Goal: Transaction & Acquisition: Purchase product/service

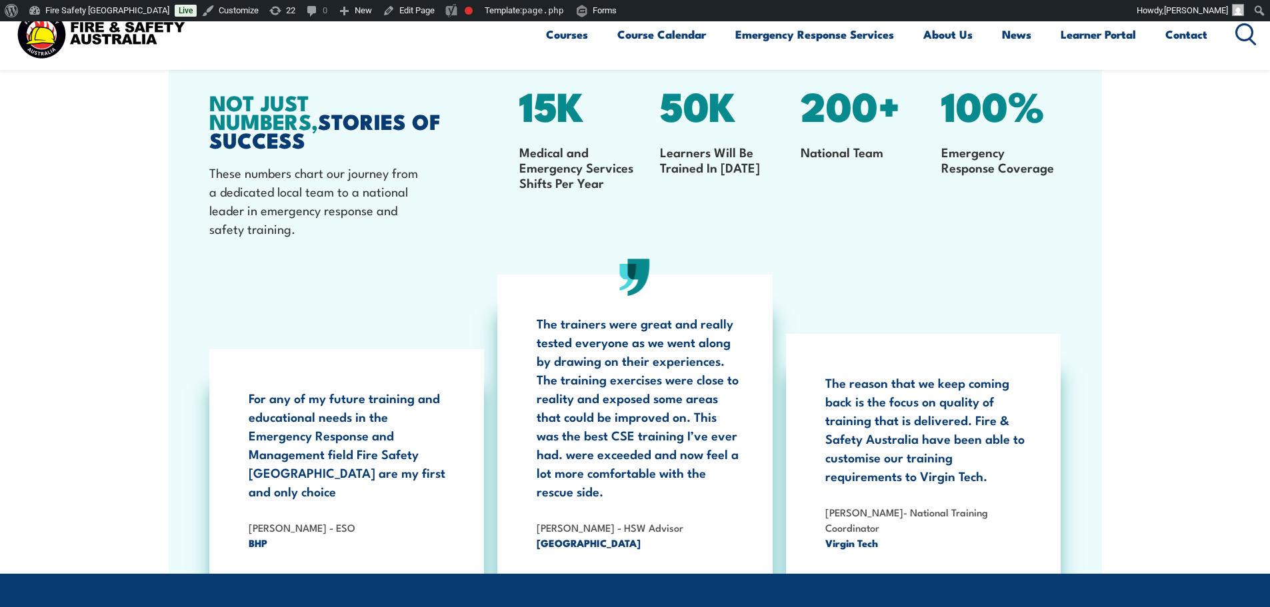
scroll to position [2460, 0]
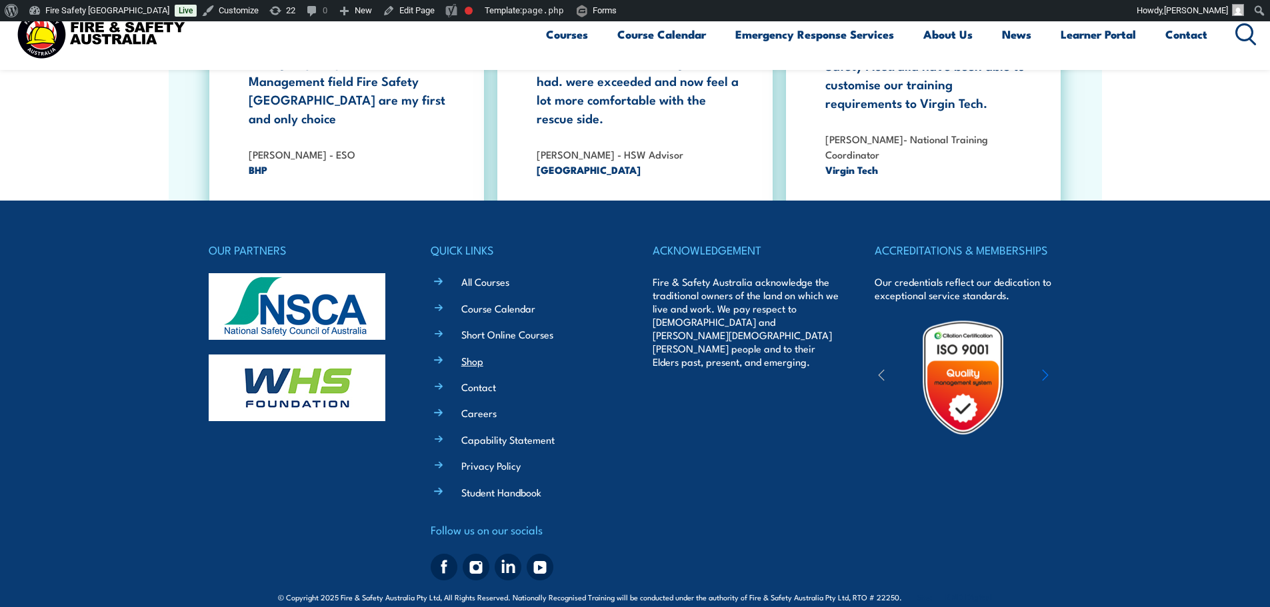
click at [468, 354] on link "Shop" at bounding box center [472, 361] width 22 height 14
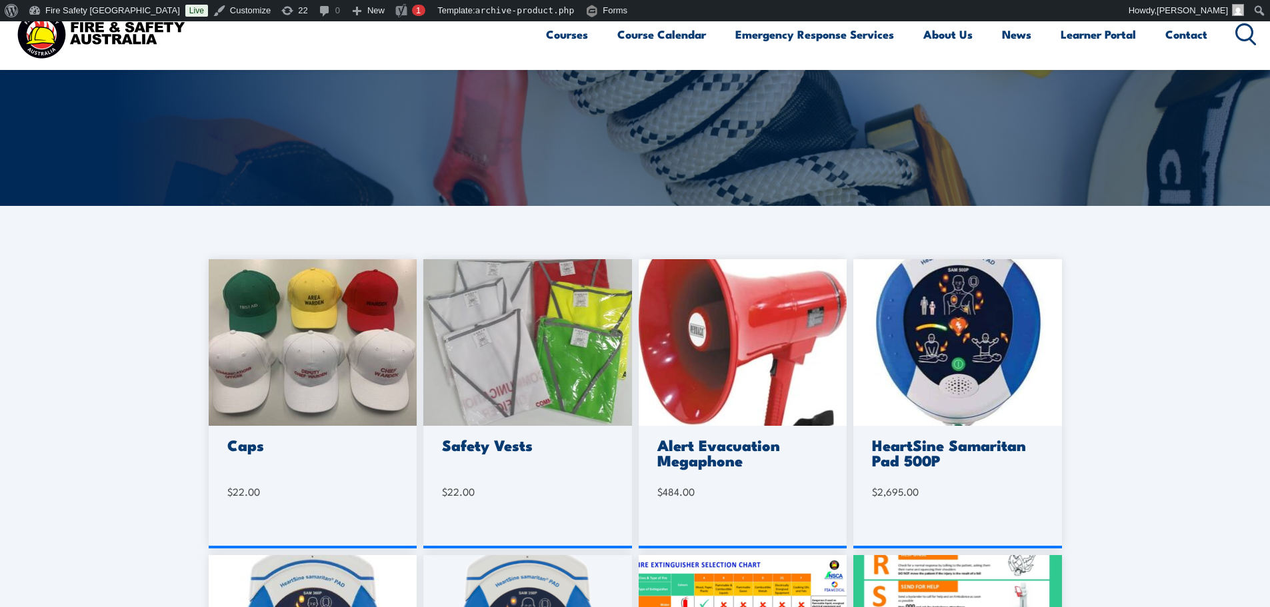
scroll to position [445, 0]
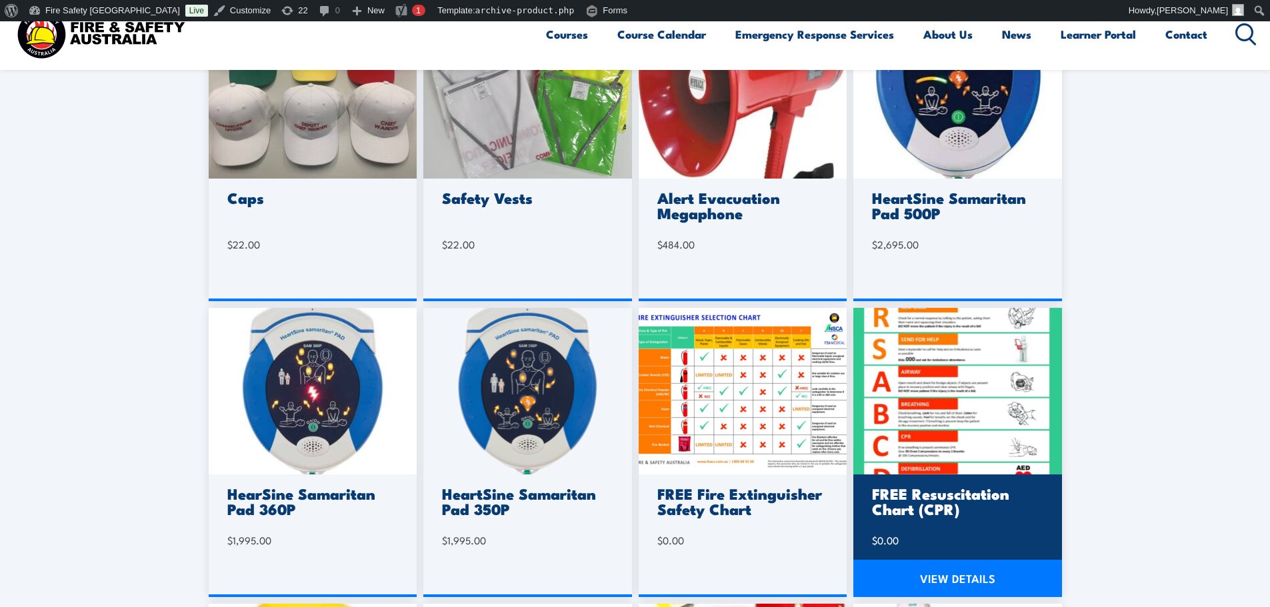
click at [869, 412] on img at bounding box center [957, 391] width 209 height 167
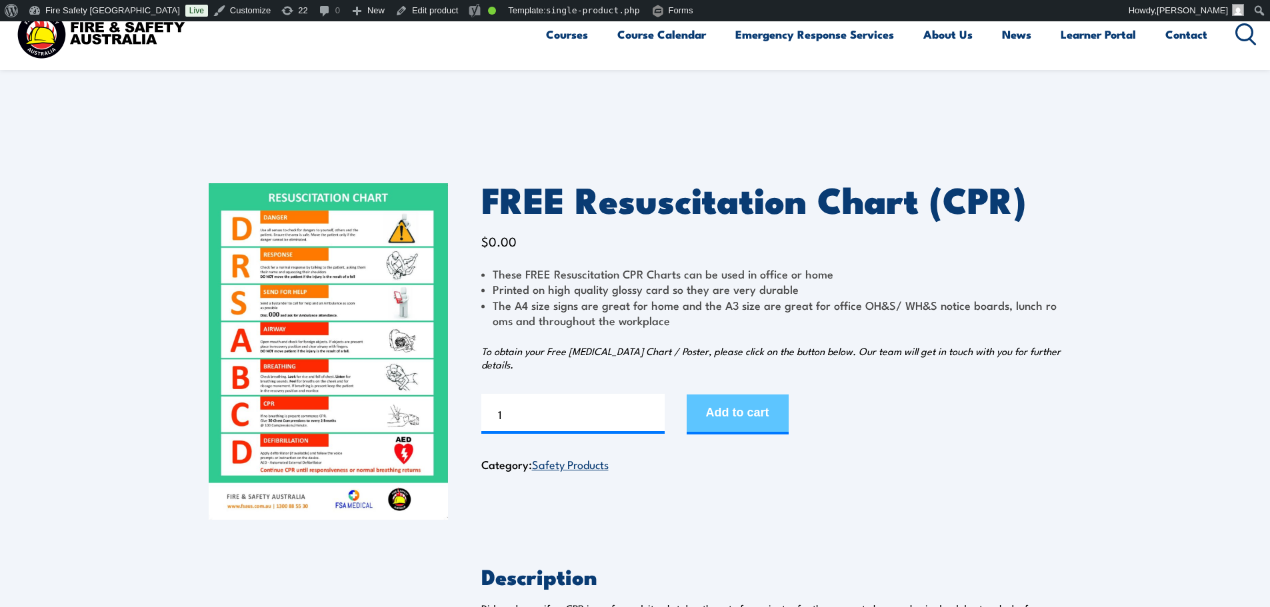
click at [773, 415] on button "Add to cart" at bounding box center [737, 415] width 102 height 40
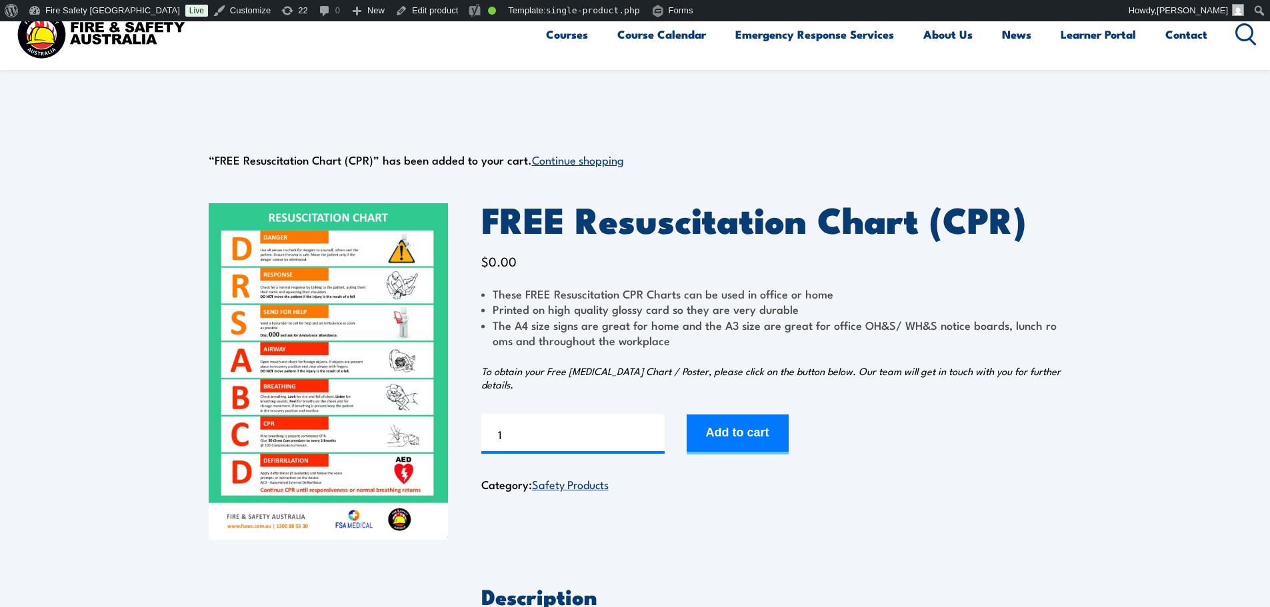
click at [51, 53] on img at bounding box center [100, 33] width 175 height 57
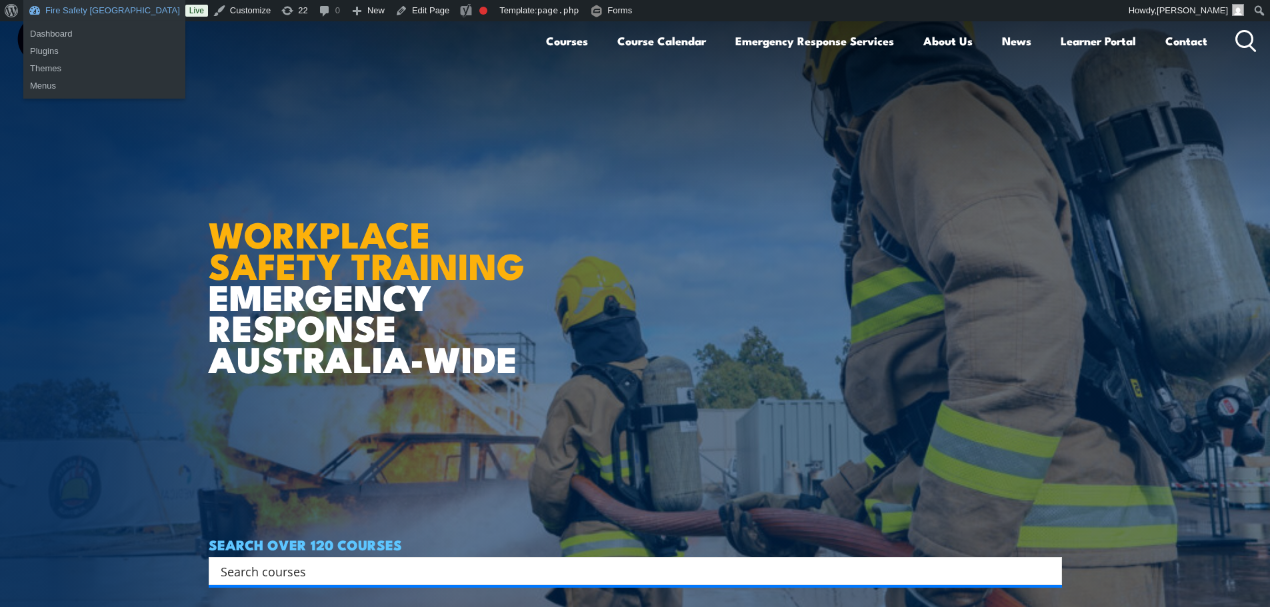
click at [83, 14] on link "Fire Safety [GEOGRAPHIC_DATA]" at bounding box center [104, 10] width 162 height 21
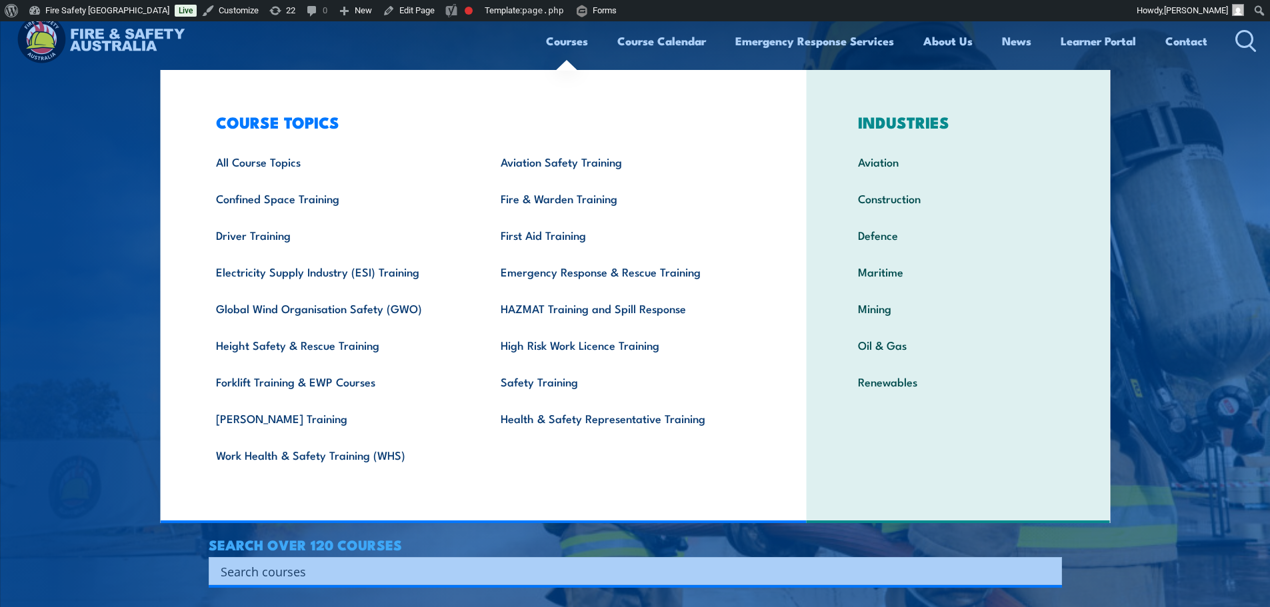
click at [581, 33] on link "Courses" at bounding box center [567, 40] width 42 height 35
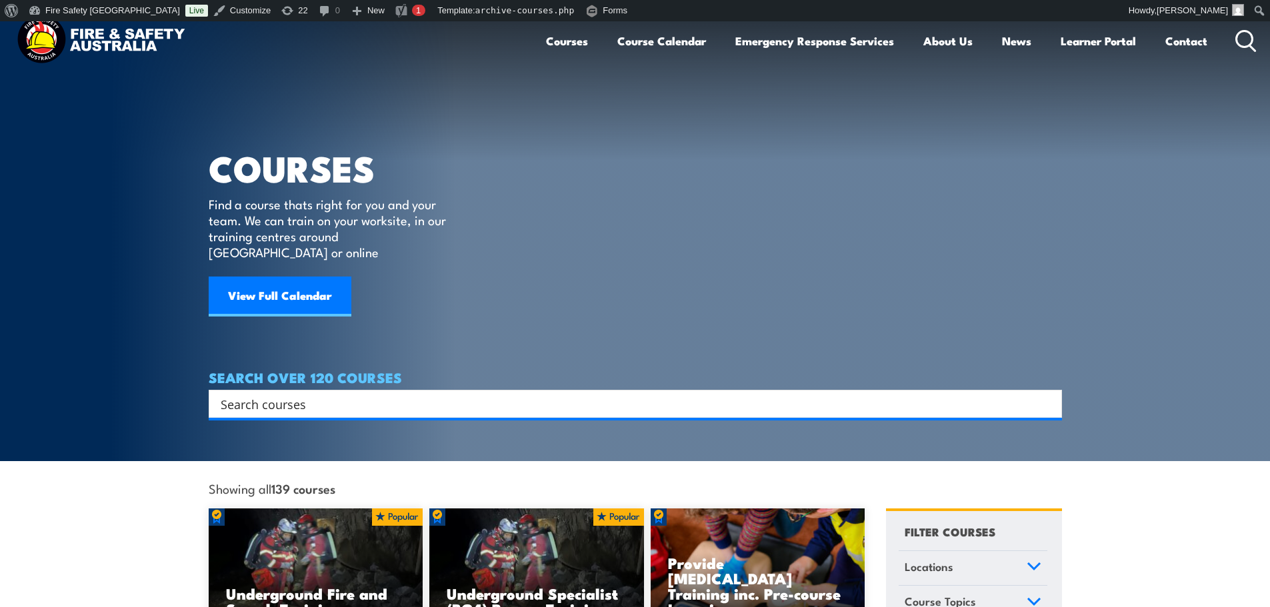
click at [804, 177] on article "COURSES Find a course thats right for you and your team. We can train on your w…" at bounding box center [635, 219] width 853 height 397
click at [208, 2] on link "Customize" at bounding box center [242, 10] width 68 height 21
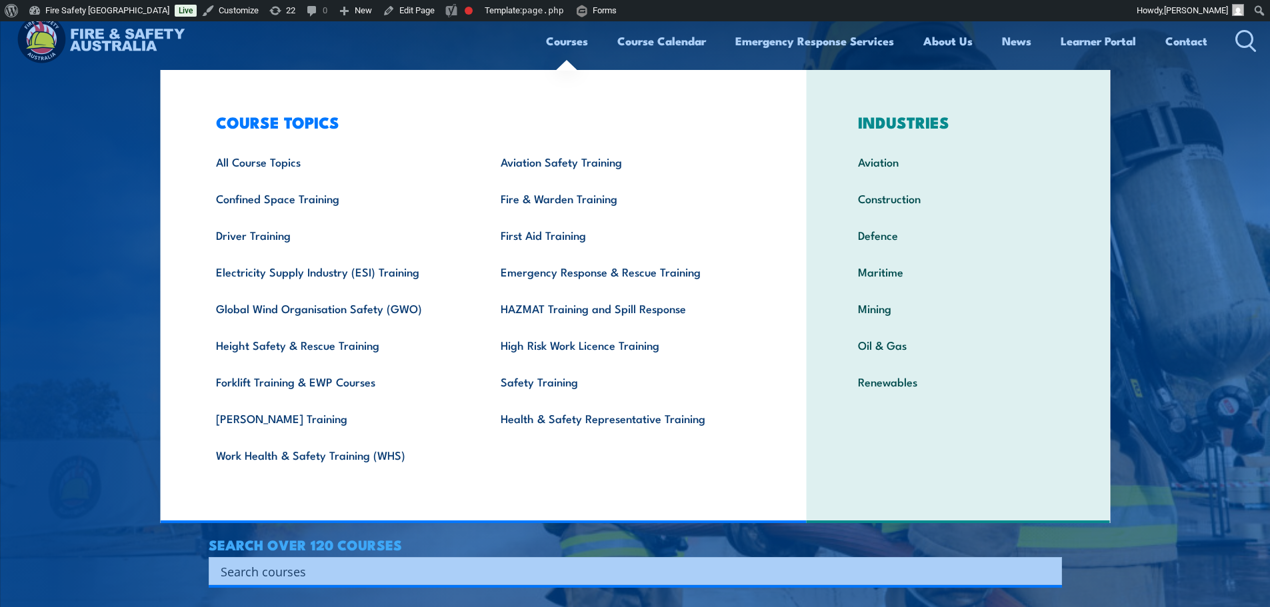
click at [563, 41] on link "Courses" at bounding box center [567, 40] width 42 height 35
